Goal: Task Accomplishment & Management: Complete application form

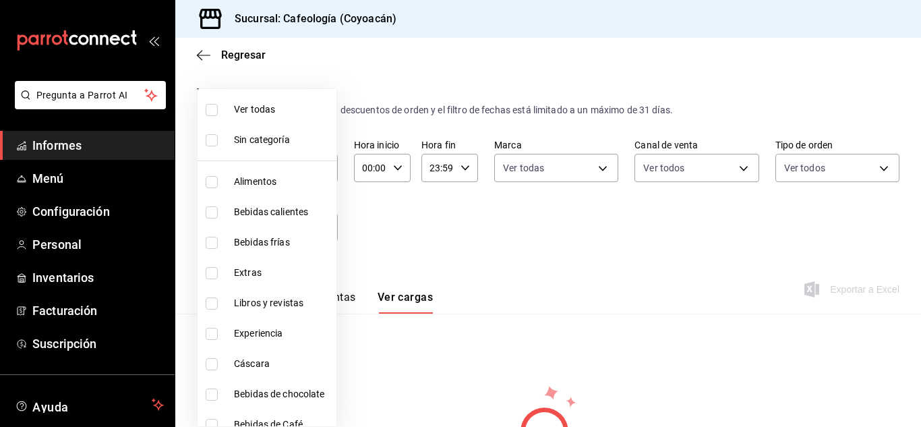
scroll to position [128, 0]
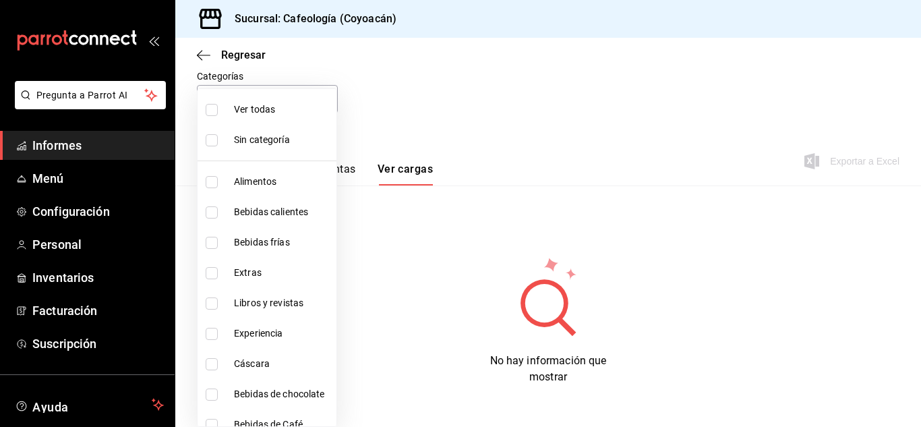
click at [51, 241] on div at bounding box center [460, 213] width 921 height 427
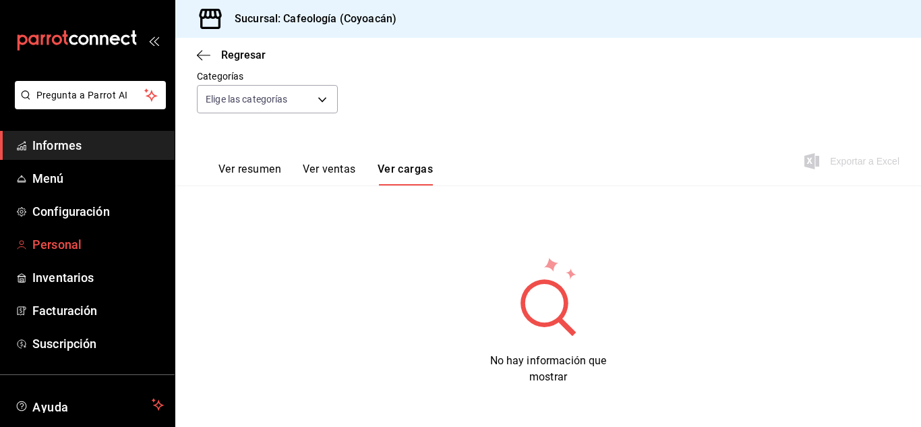
click at [53, 249] on font "Personal" at bounding box center [56, 244] width 49 height 14
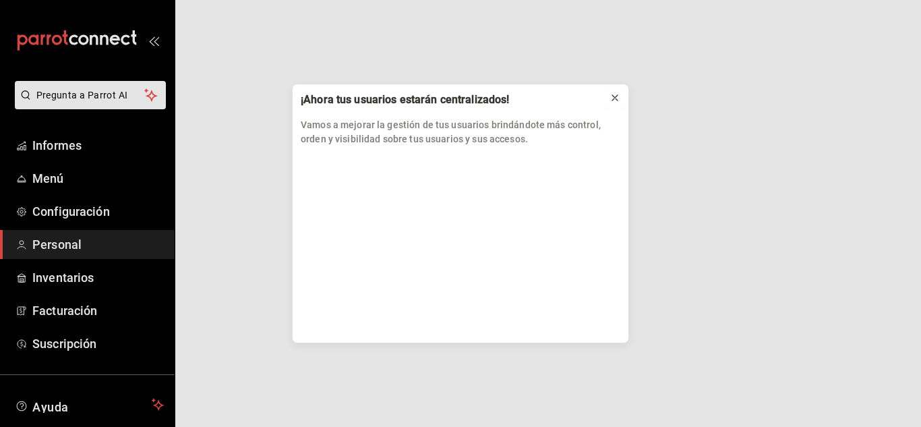
click at [615, 95] on icon at bounding box center [614, 97] width 11 height 11
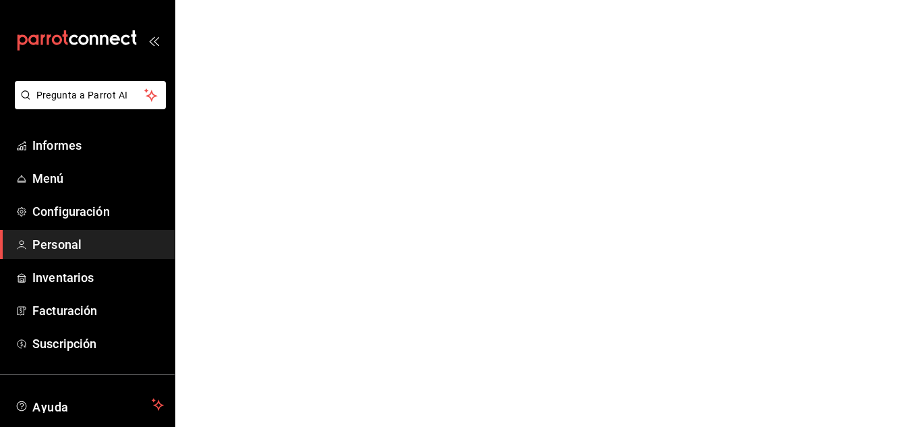
click at [45, 243] on font "Personal" at bounding box center [56, 244] width 49 height 14
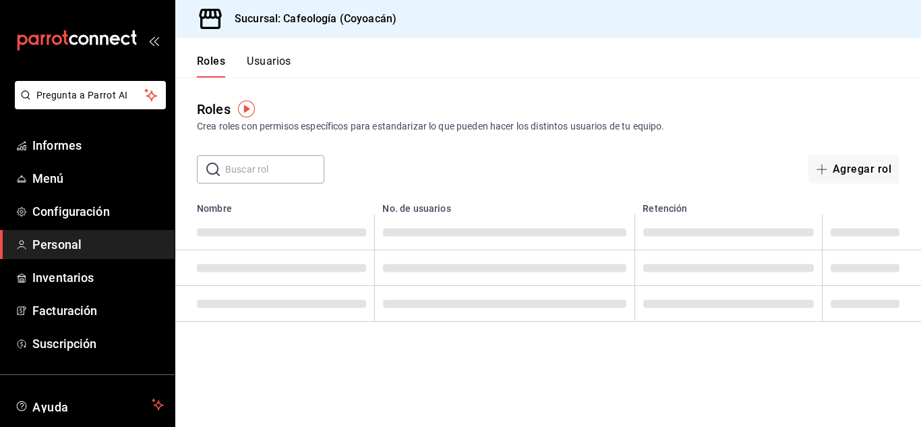
click at [277, 58] on font "Usuarios" at bounding box center [269, 61] width 44 height 13
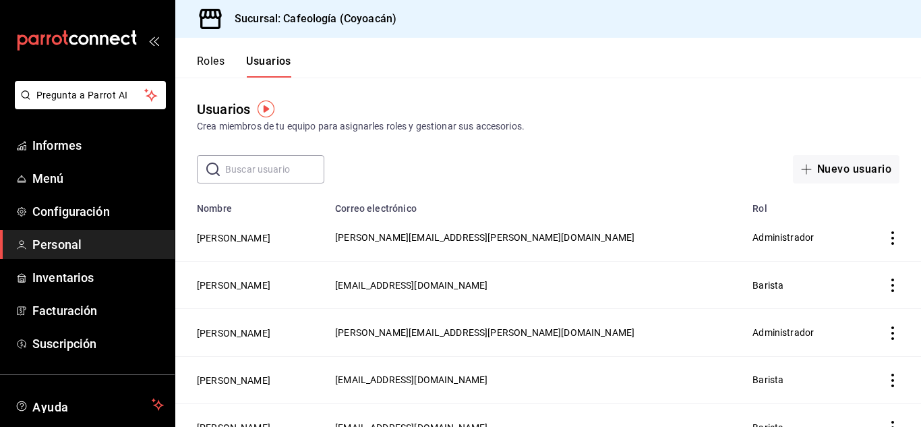
click at [211, 61] on font "Roles" at bounding box center [211, 61] width 28 height 13
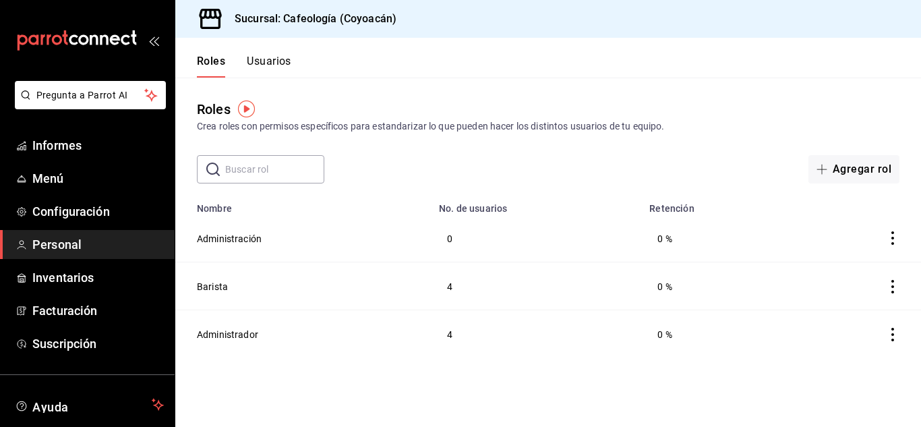
click at [889, 238] on icon "comportamiento" at bounding box center [892, 237] width 13 height 13
click at [214, 238] on div at bounding box center [460, 213] width 921 height 427
click at [217, 237] on font "Administración" at bounding box center [229, 238] width 65 height 11
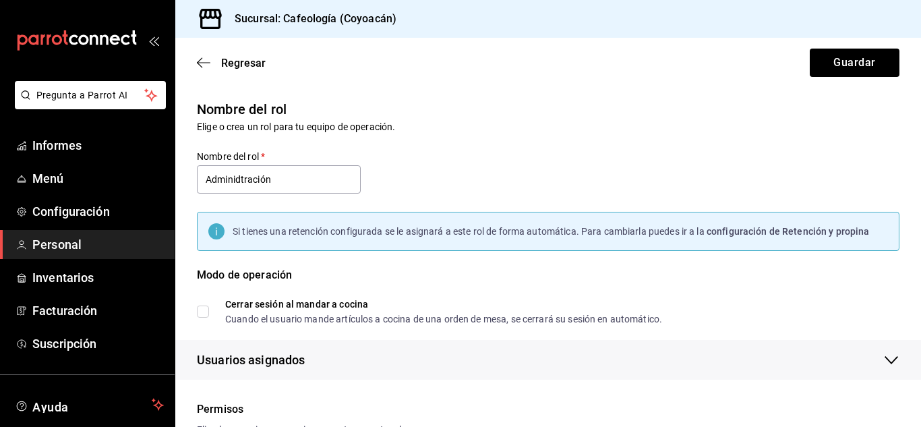
checkbox input "true"
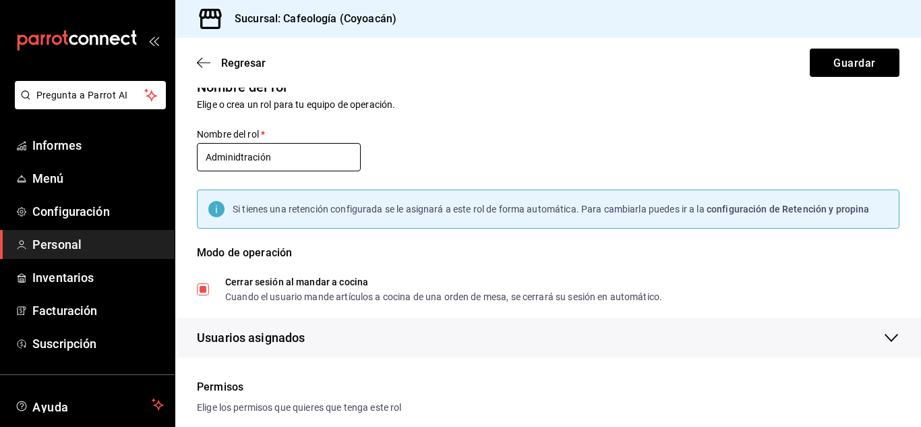
click at [237, 158] on input "Adminidtración" at bounding box center [279, 157] width 164 height 28
type input "Administración"
click at [425, 155] on div "Nombre del rol Elige o crea un rol para tu equipo de operación. Nombre del rol …" at bounding box center [540, 208] width 718 height 297
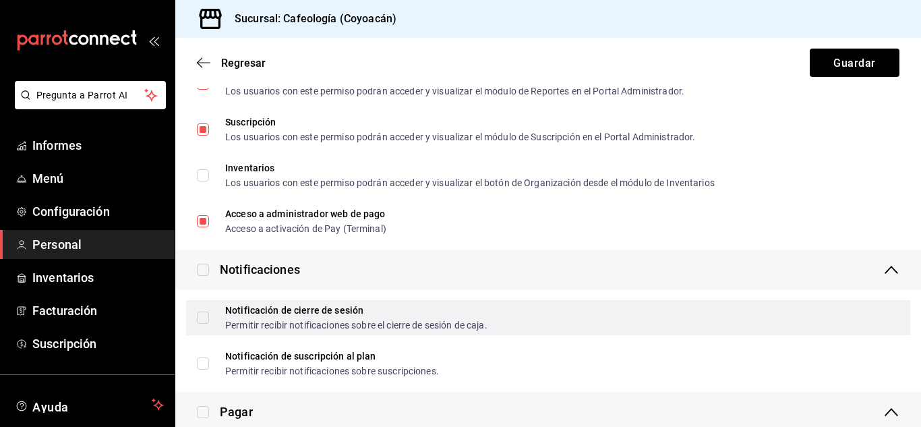
scroll to position [2426, 0]
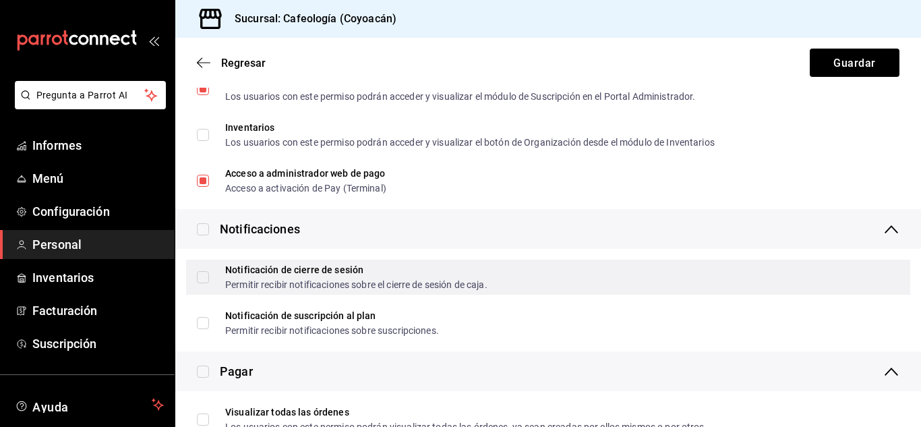
click at [200, 281] on input "Notificación de cierre de sesión Permitir recibir notificaciones sobre el cierr…" at bounding box center [203, 277] width 12 height 12
checkbox input "true"
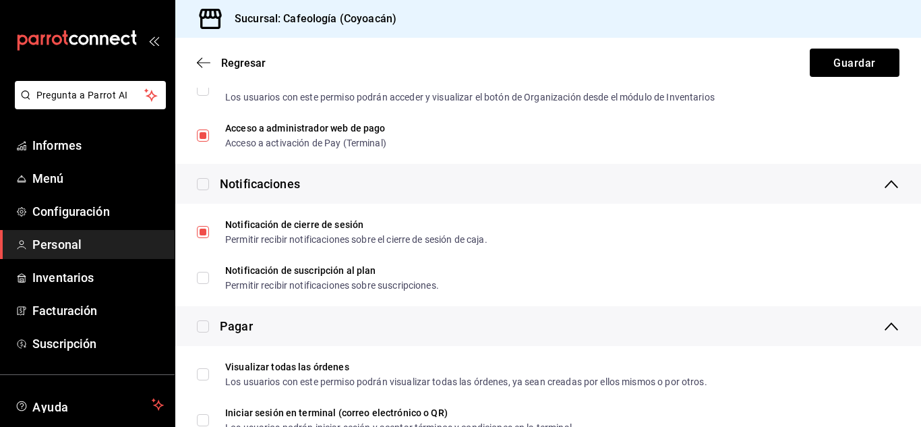
scroll to position [2515, 0]
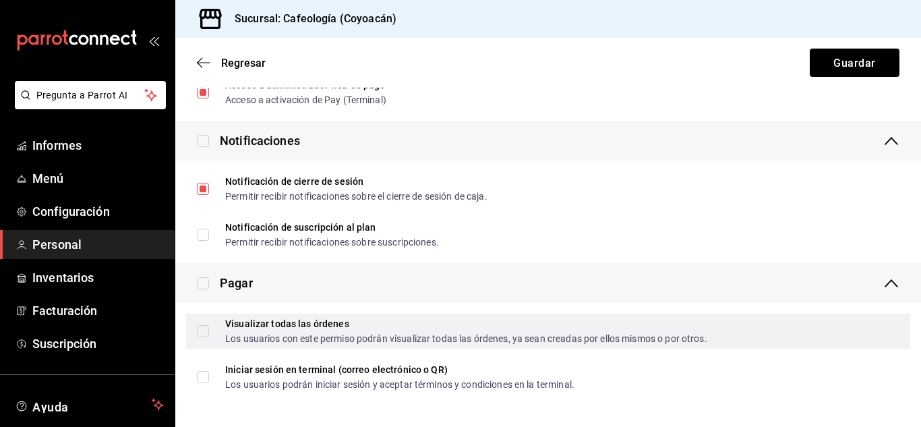
click at [206, 330] on input "Visualizar todas las órdenes Los usuarios con este permiso podrán visualizar to…" at bounding box center [203, 331] width 12 height 12
checkbox input "true"
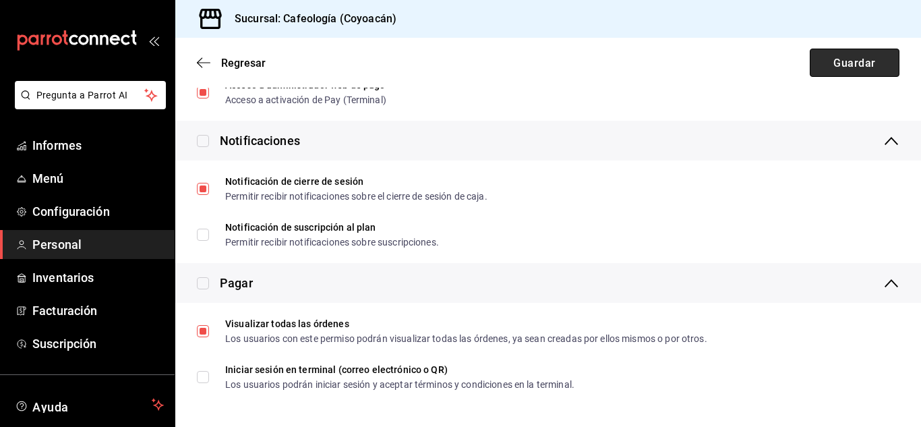
click at [846, 63] on font "Guardar" at bounding box center [854, 62] width 42 height 13
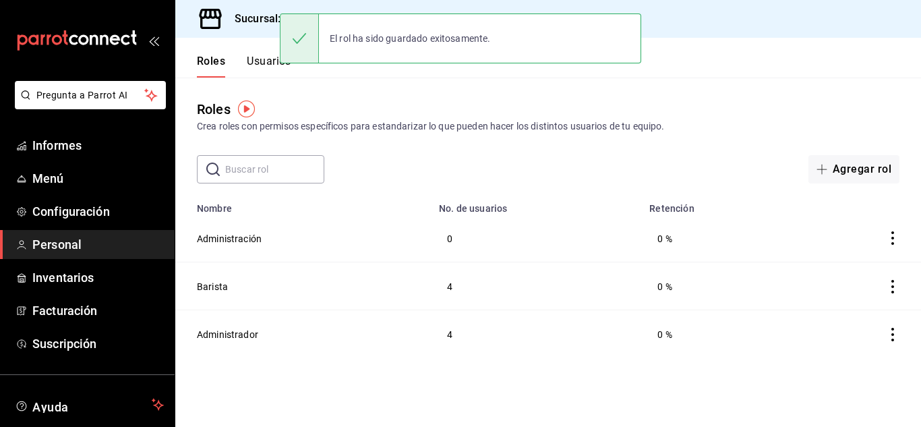
click at [262, 60] on font "Usuarios" at bounding box center [269, 61] width 44 height 13
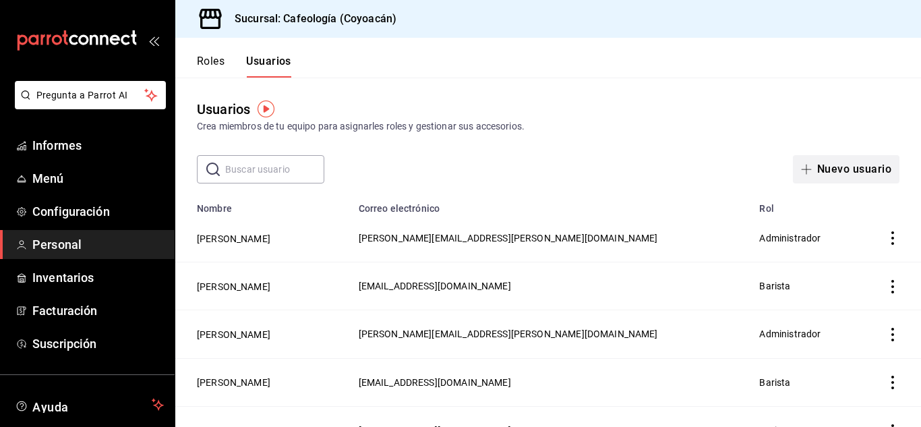
click at [801, 166] on icon "button" at bounding box center [806, 169] width 11 height 11
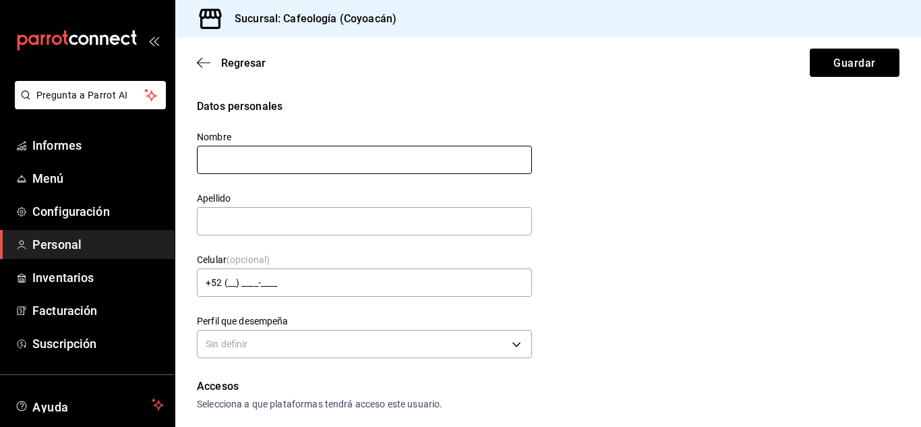
click at [320, 159] on input "text" at bounding box center [364, 160] width 335 height 28
type input "r"
type input "[PERSON_NAME]"
click at [320, 219] on input "text" at bounding box center [364, 221] width 335 height 28
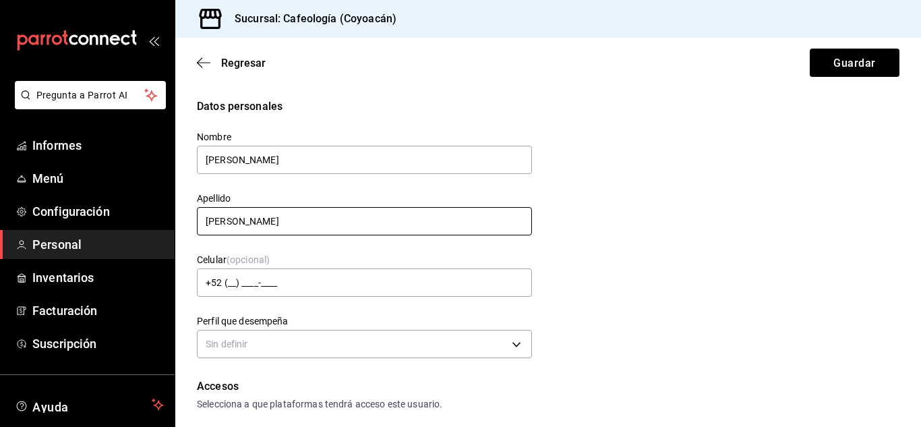
type input "[PERSON_NAME]"
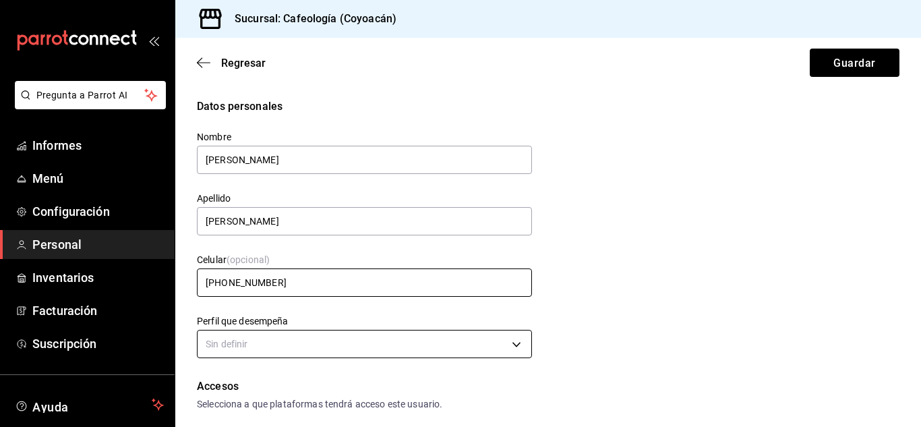
scroll to position [45, 0]
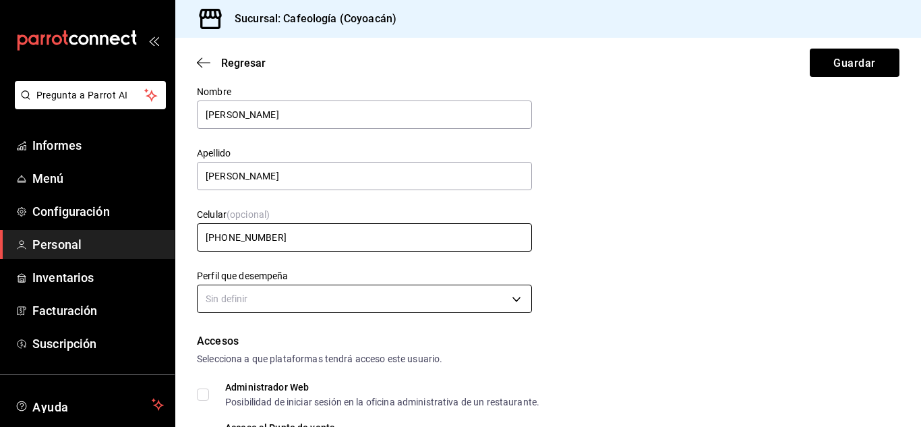
type input "[PHONE_NUMBER]"
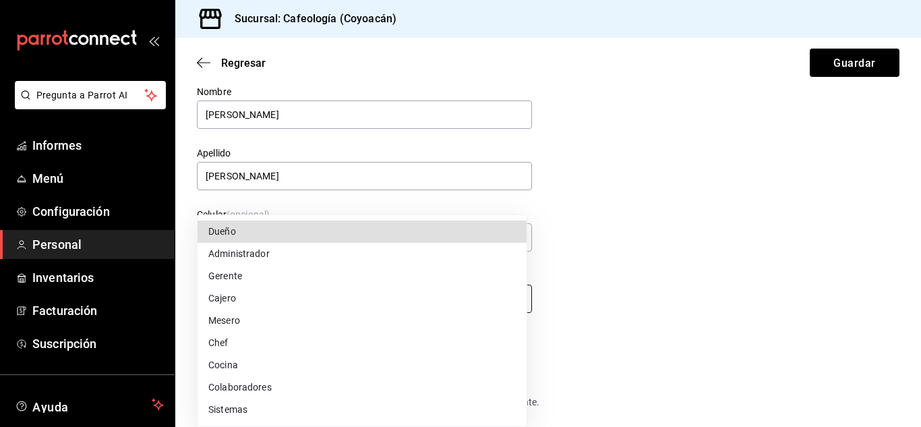
click at [268, 300] on body "Pregunta a Parrot AI Informes Menú Configuración Personal Inventarios Facturaci…" at bounding box center [460, 213] width 921 height 427
click at [255, 255] on font "Administrador" at bounding box center [238, 254] width 61 height 11
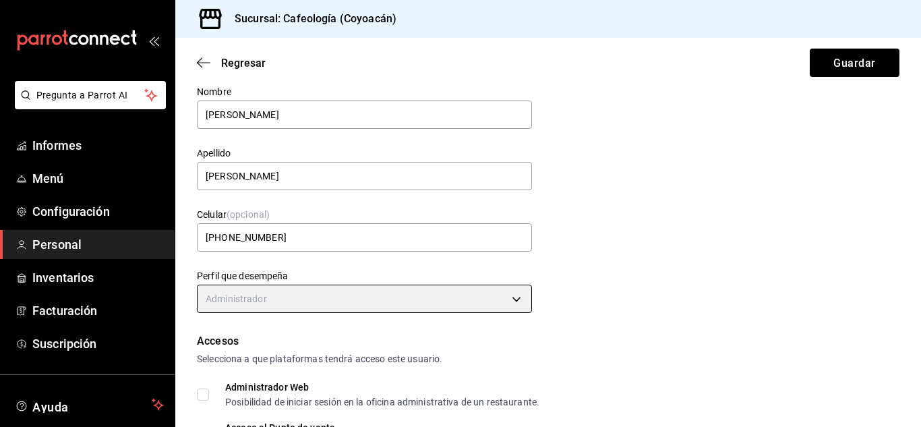
type input "ADMIN"
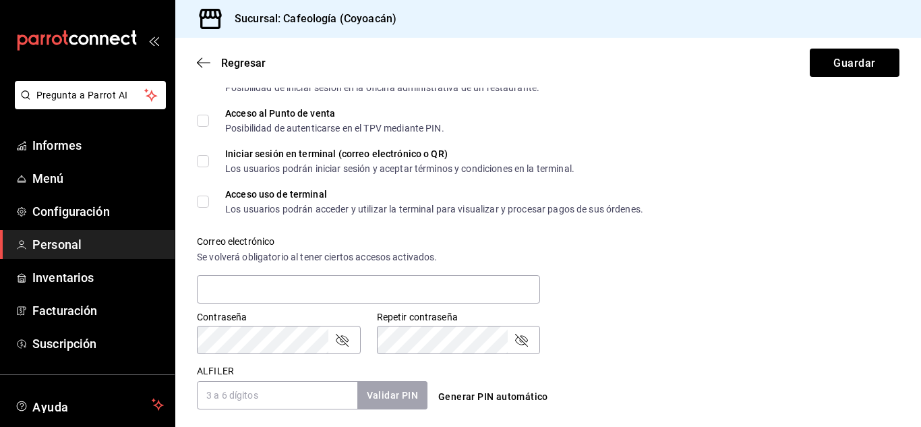
scroll to position [404, 0]
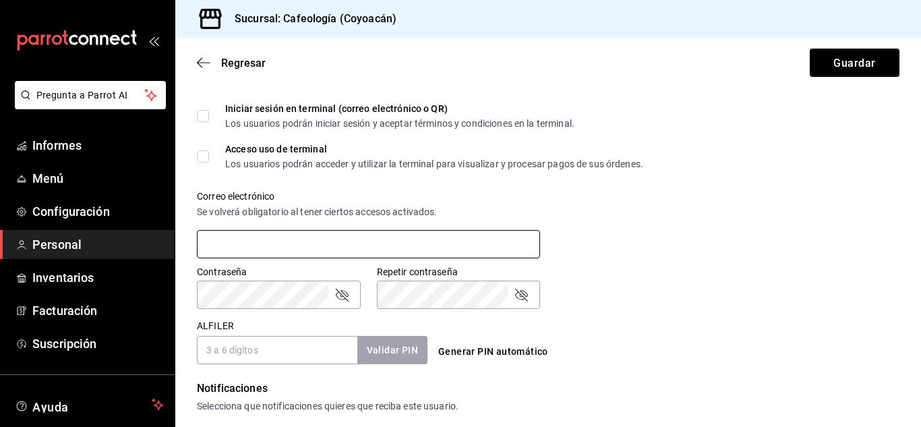
click at [327, 241] on input "text" at bounding box center [368, 244] width 343 height 28
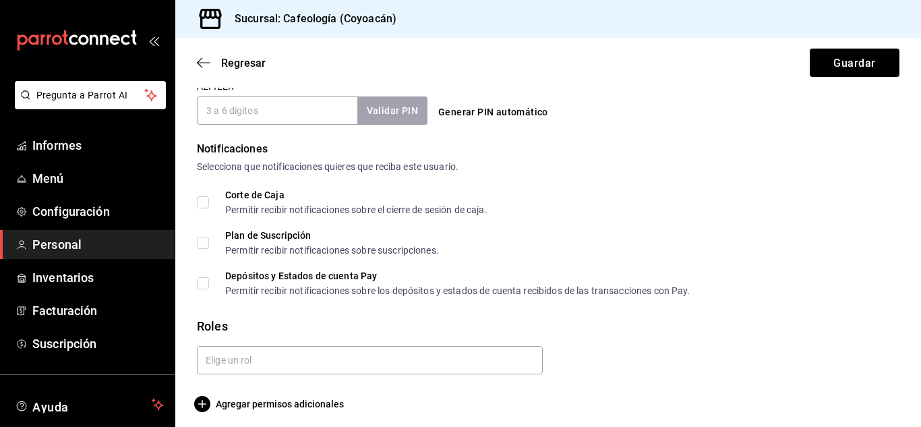
scroll to position [650, 0]
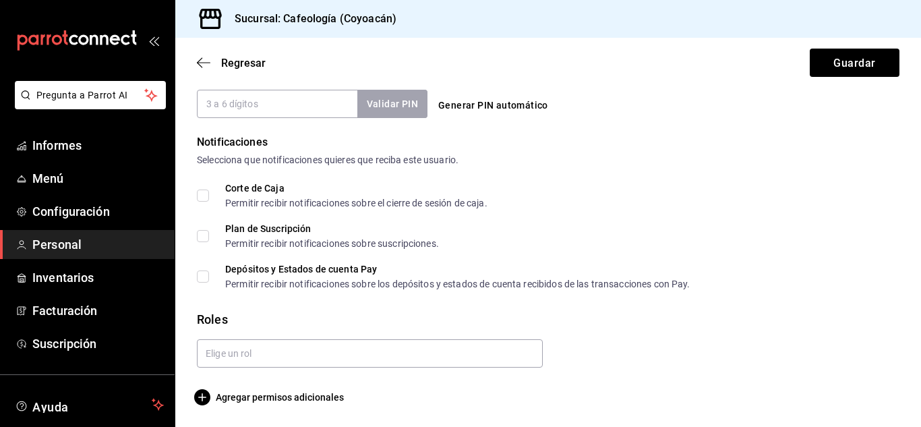
click at [201, 198] on input "Corte de Caja Permitir recibir notificaciones sobre el cierre de sesión de caja." at bounding box center [203, 195] width 12 height 12
checkbox input "true"
click at [206, 276] on input "Depósitos y Estados de cuenta Pay Permitir recibir notificaciones sobre los dep…" at bounding box center [203, 276] width 12 height 12
checkbox input "true"
click at [266, 362] on input "text" at bounding box center [370, 353] width 346 height 28
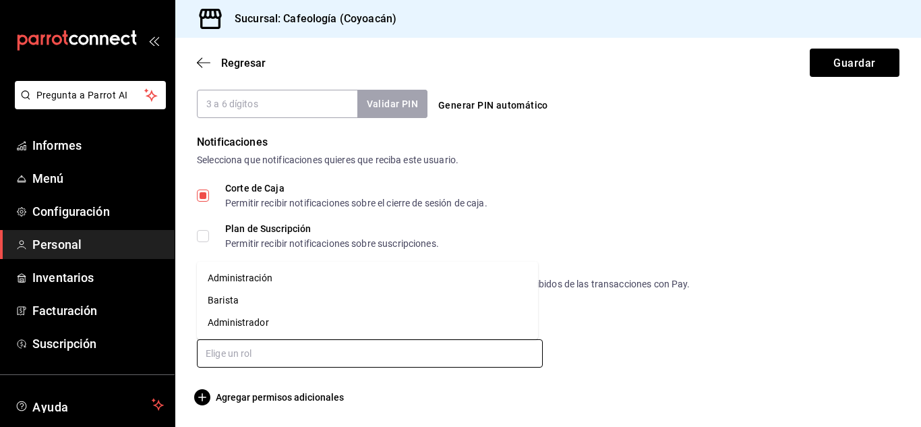
click at [269, 281] on font "Administración" at bounding box center [240, 277] width 65 height 11
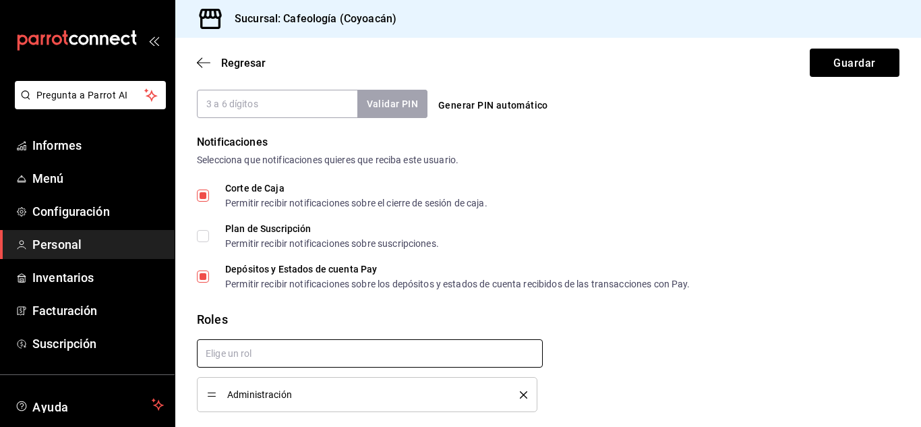
checkbox input "true"
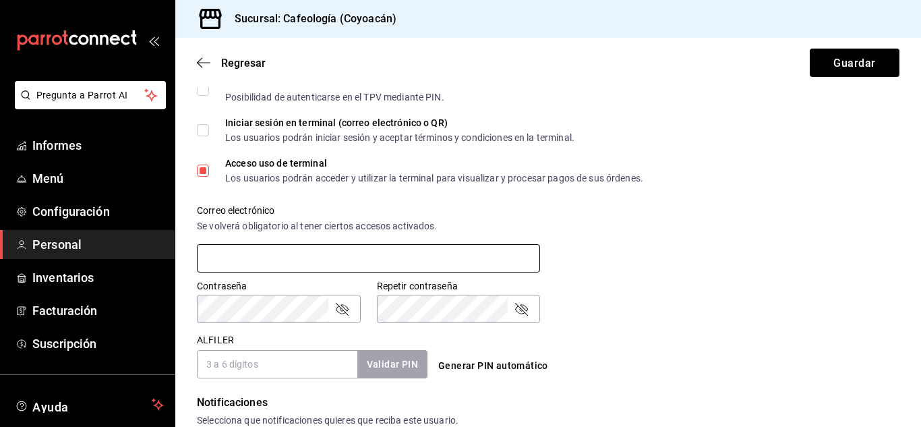
scroll to position [403, 0]
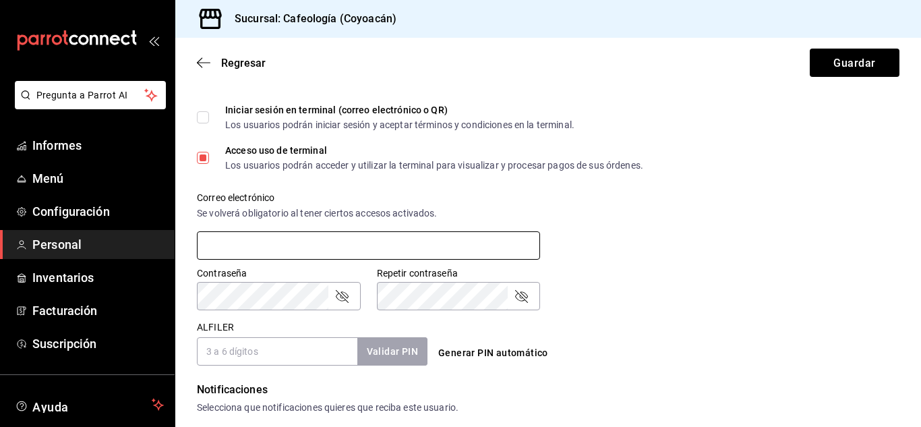
click at [286, 240] on input "text" at bounding box center [368, 245] width 343 height 28
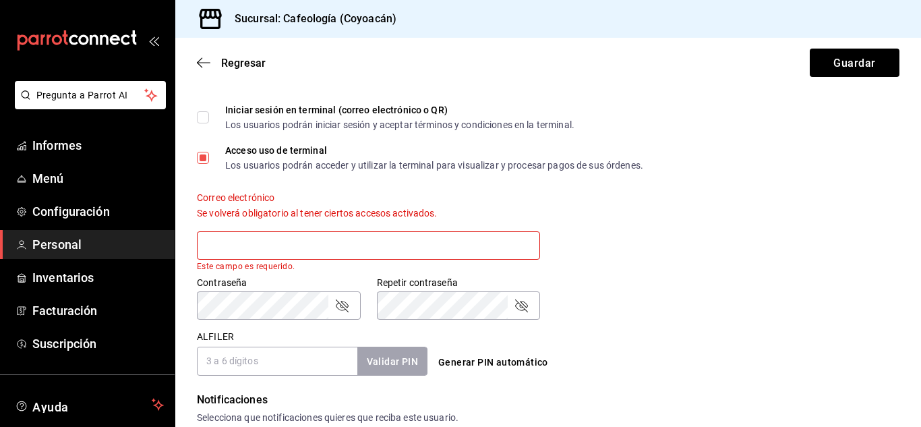
paste input "[PERSON_NAME] <[EMAIL_ADDRESS][DOMAIN_NAME]>,"
click at [270, 247] on input "[PERSON_NAME] <[EMAIL_ADDRESS][DOMAIN_NAME]>," at bounding box center [368, 245] width 343 height 28
click at [391, 250] on input "[EMAIL_ADDRESS][DOMAIN_NAME]>," at bounding box center [368, 245] width 343 height 28
type input "[EMAIL_ADDRESS][DOMAIN_NAME]"
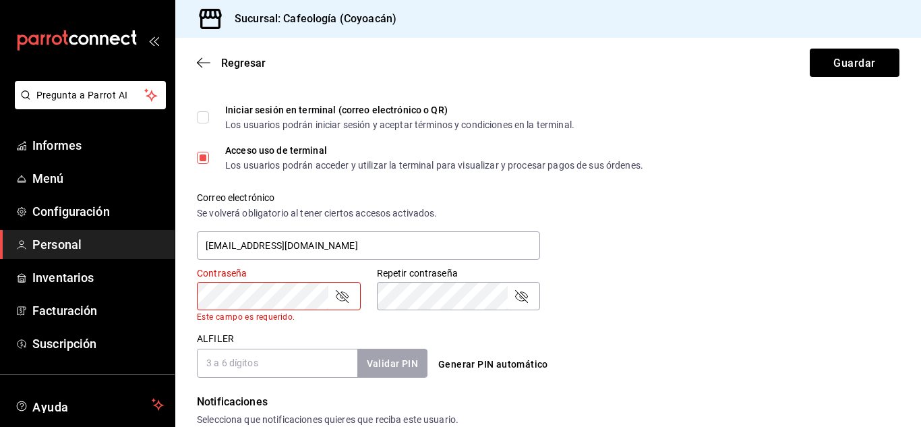
click at [687, 231] on div "Correo electrónico Se volverá obligatorio al tener ciertos accesos activados. […" at bounding box center [540, 218] width 718 height 86
click at [340, 295] on icon "campo de contraseña" at bounding box center [342, 296] width 13 height 13
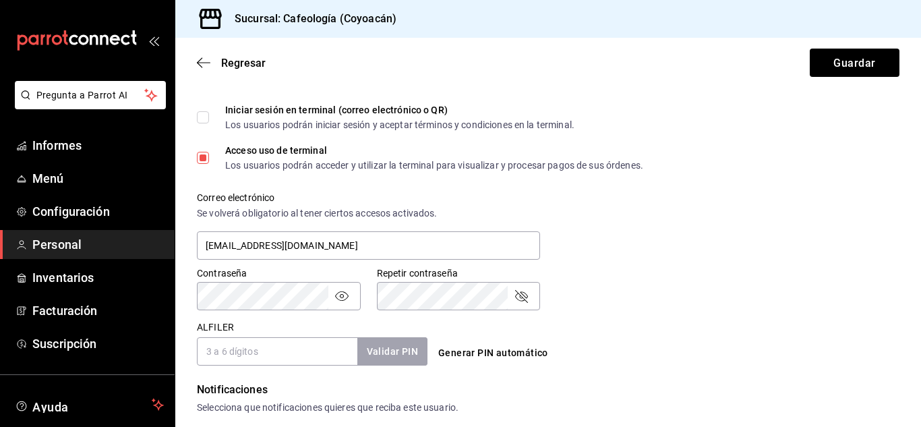
click at [520, 298] on icon "campo de contraseña" at bounding box center [521, 296] width 13 height 13
click at [641, 280] on div "Contraseña Contraseña Repetir contraseña Repetir contraseña" at bounding box center [540, 280] width 718 height 59
click at [487, 352] on font "Generar PIN automático" at bounding box center [493, 352] width 110 height 11
type input "1604"
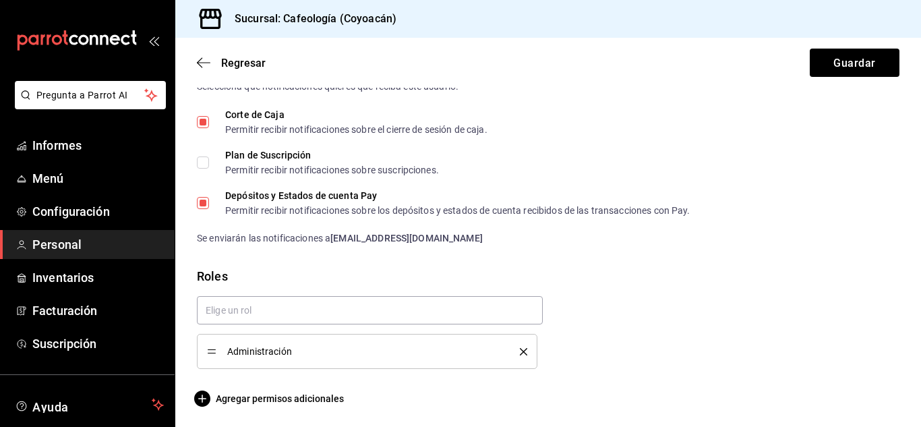
scroll to position [725, 0]
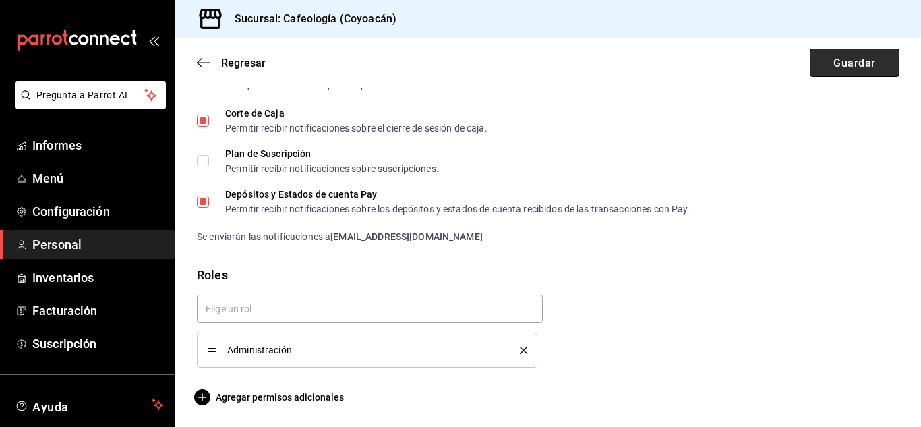
click at [816, 67] on button "Guardar" at bounding box center [854, 63] width 90 height 28
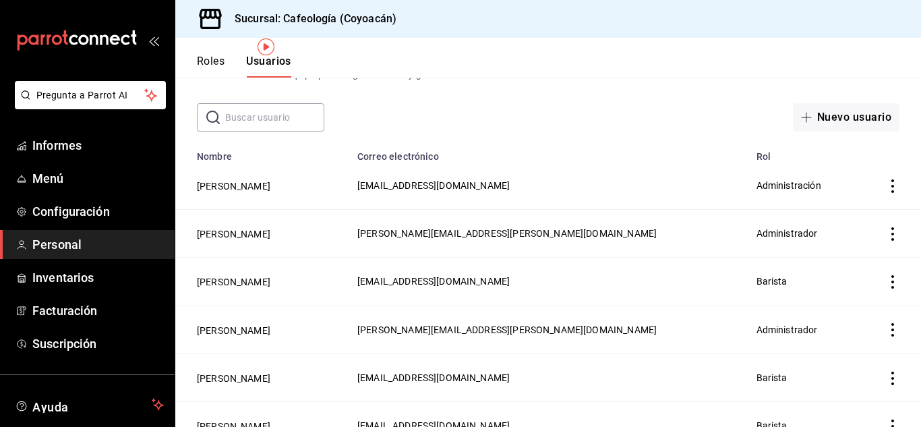
scroll to position [30, 0]
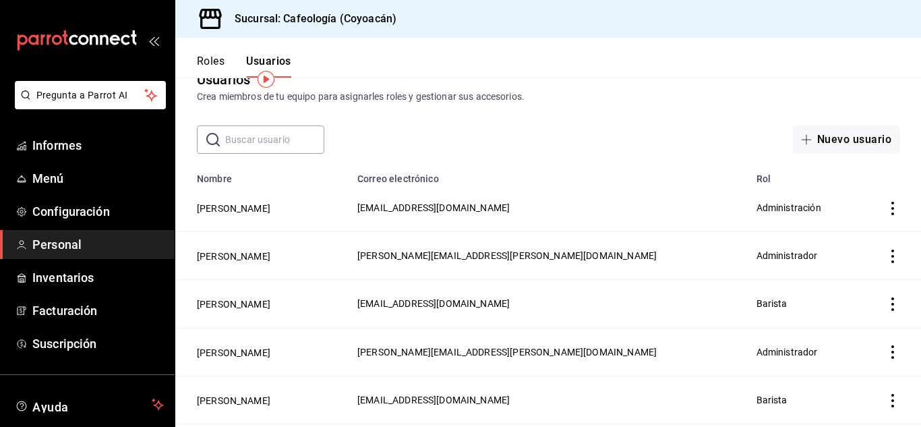
drag, startPoint x: 496, startPoint y: 210, endPoint x: 641, endPoint y: 210, distance: 144.9
click at [510, 210] on span "[EMAIL_ADDRESS][DOMAIN_NAME]" at bounding box center [433, 207] width 152 height 11
